Goal: Navigation & Orientation: Find specific page/section

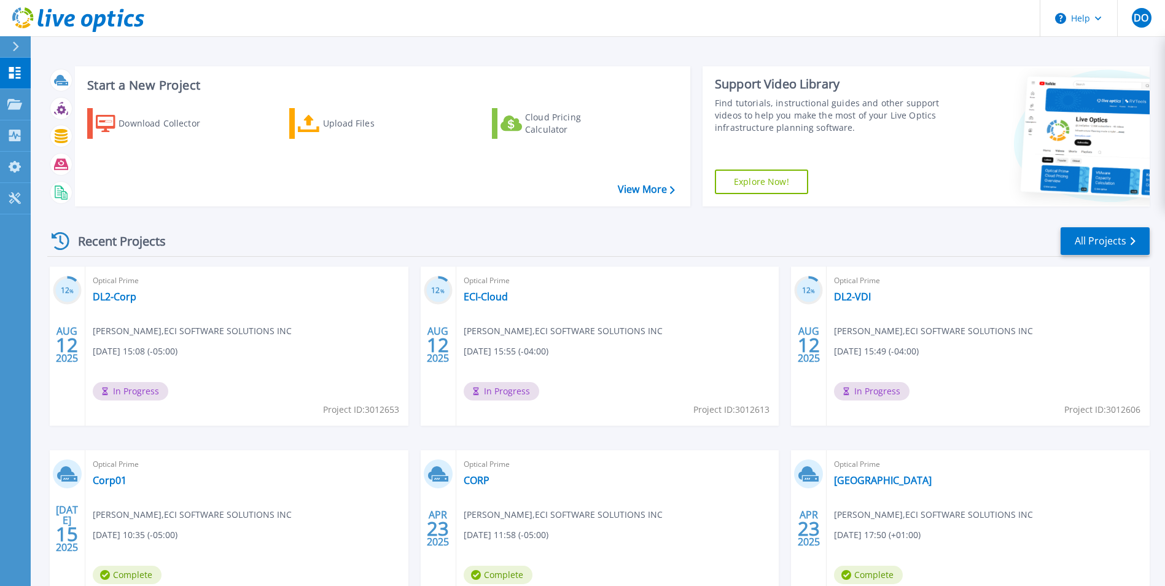
click at [334, 236] on div "Recent Projects All Projects" at bounding box center [598, 241] width 1103 height 31
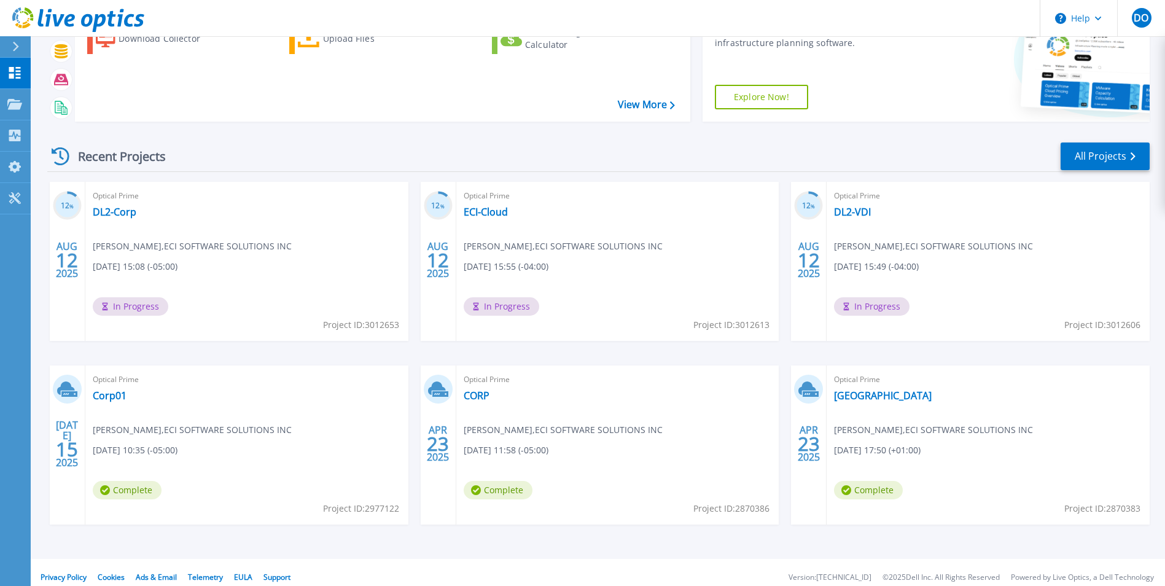
scroll to position [95, 0]
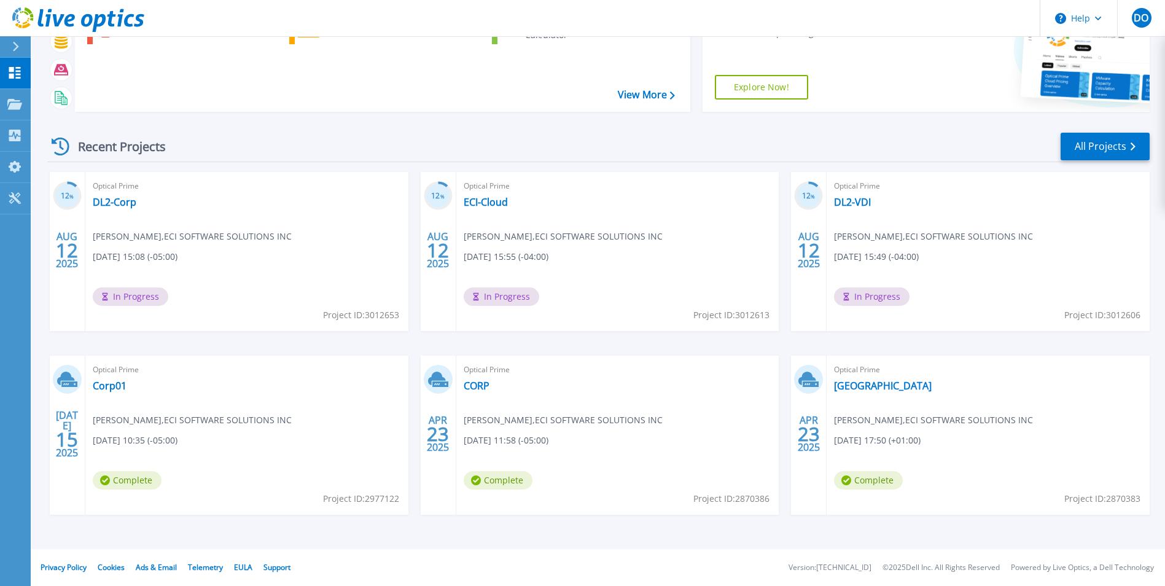
click at [415, 208] on div "12 % [DATE] Optical Prime DL2-Corp [PERSON_NAME] , ECI SOFTWARE SOLUTIONS INC […" at bounding box center [593, 355] width 1112 height 367
click at [360, 135] on div "Recent Projects All Projects" at bounding box center [598, 146] width 1103 height 31
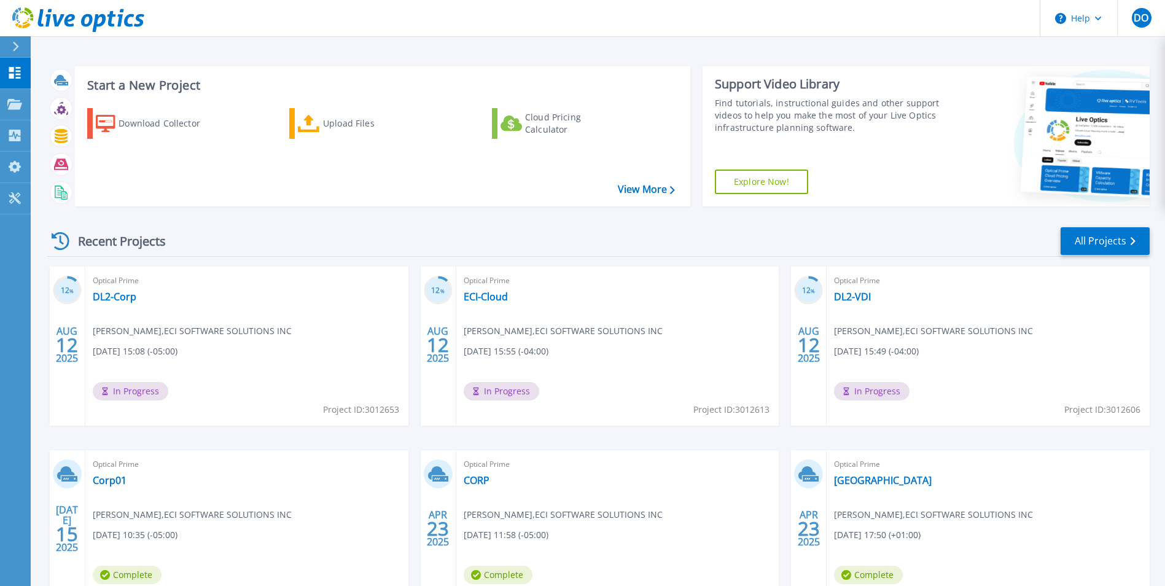
click at [494, 250] on div "Recent Projects All Projects" at bounding box center [598, 241] width 1103 height 31
click at [508, 241] on div "Recent Projects All Projects" at bounding box center [598, 241] width 1103 height 31
click at [469, 50] on div "Start a New Project Download Collector Upload Files Cloud Pricing Calculator Vi…" at bounding box center [598, 322] width 1135 height 644
click at [334, 240] on div "Recent Projects All Projects" at bounding box center [598, 241] width 1103 height 31
